Goal: Transaction & Acquisition: Purchase product/service

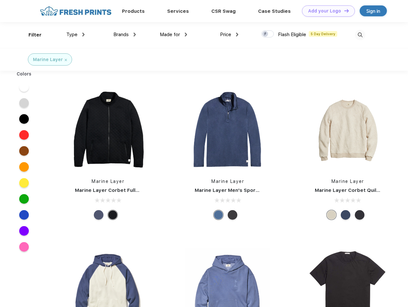
click at [326, 11] on link "Add your Logo Design Tool" at bounding box center [328, 10] width 53 height 11
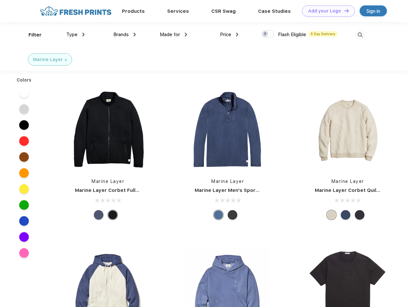
click at [0, 0] on div "Design Tool" at bounding box center [0, 0] width 0 height 0
click at [343, 11] on link "Add your Logo Design Tool" at bounding box center [328, 10] width 53 height 11
click at [31, 35] on div "Filter" at bounding box center [34, 34] width 13 height 7
click at [76, 35] on span "Type" at bounding box center [71, 35] width 11 height 6
click at [125, 35] on span "Brands" at bounding box center [120, 35] width 15 height 6
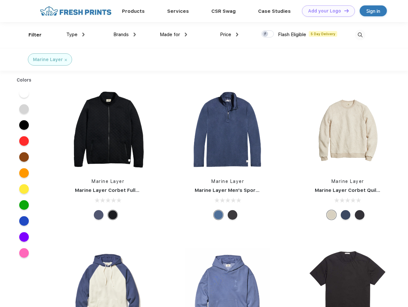
click at [173, 35] on span "Made for" at bounding box center [170, 35] width 20 height 6
click at [229, 35] on span "Price" at bounding box center [225, 35] width 11 height 6
click at [268, 34] on div at bounding box center [267, 33] width 12 height 7
click at [265, 34] on input "checkbox" at bounding box center [263, 32] width 4 height 4
click at [360, 35] on img at bounding box center [360, 35] width 11 height 11
